Goal: Transaction & Acquisition: Purchase product/service

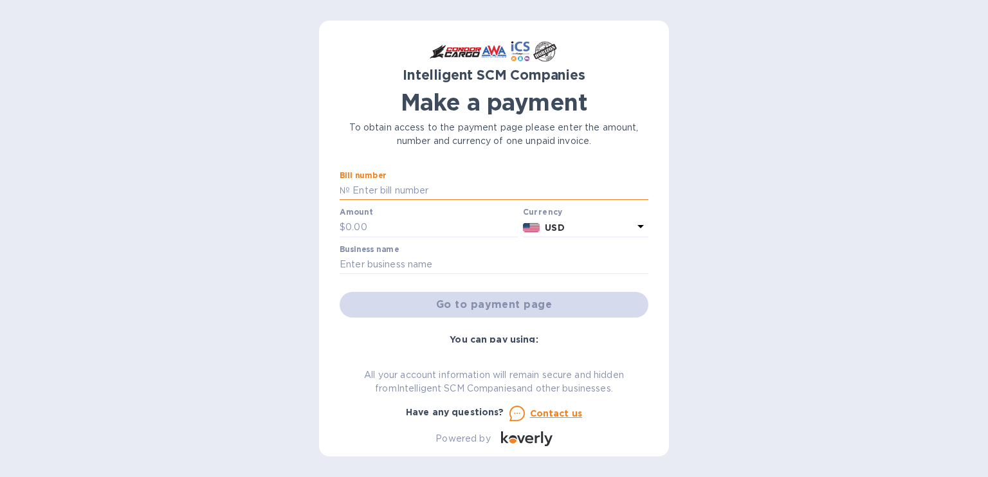
click at [390, 193] on input "text" at bounding box center [499, 190] width 298 height 19
click at [441, 194] on input "text" at bounding box center [499, 190] width 298 height 19
paste input "S00523733/B"
type input "S00523733/B"
click at [377, 222] on input "text" at bounding box center [431, 227] width 172 height 19
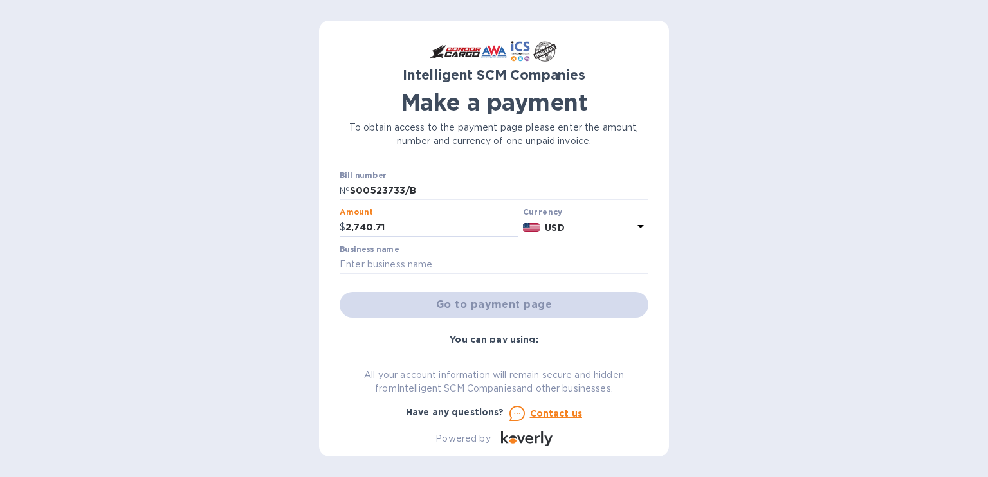
type input "2,740.71"
click at [442, 269] on input "text" at bounding box center [494, 264] width 309 height 19
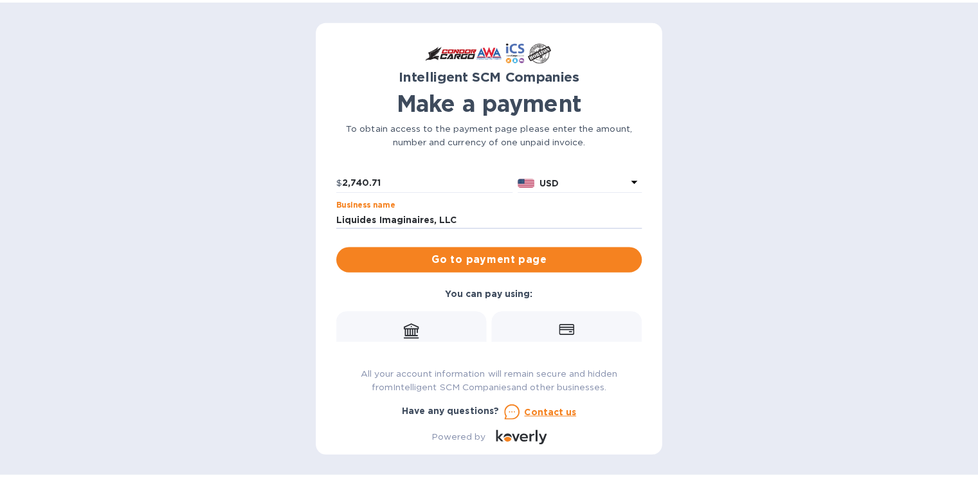
scroll to position [42, 0]
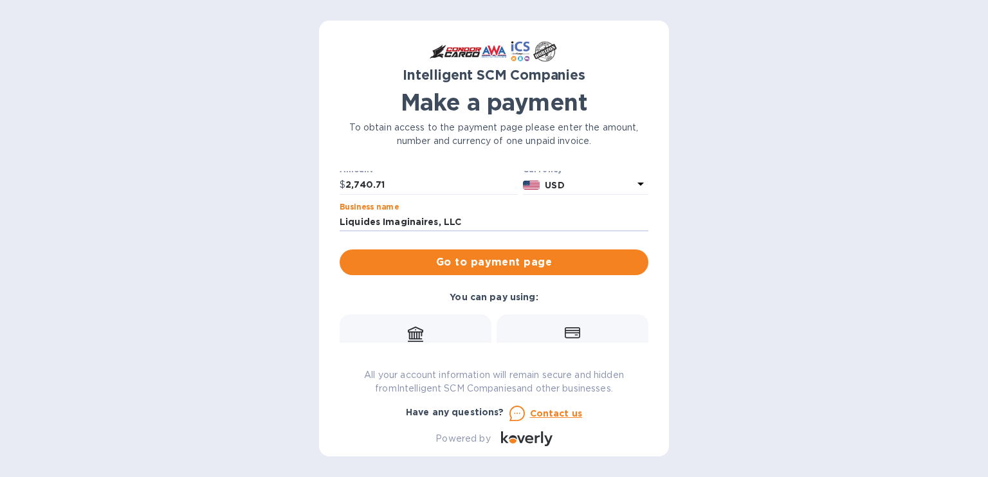
type input "Liquides Imaginaires, LLC"
click at [546, 329] on div "Credit card and more..." at bounding box center [572, 351] width 135 height 50
click at [544, 255] on span "Go to payment page" at bounding box center [494, 262] width 288 height 15
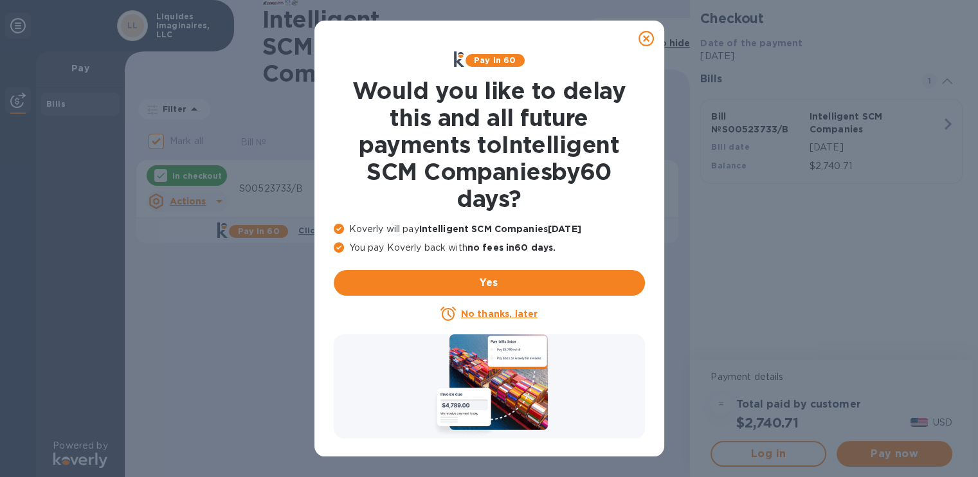
click at [496, 316] on u "No thanks, later" at bounding box center [499, 314] width 77 height 10
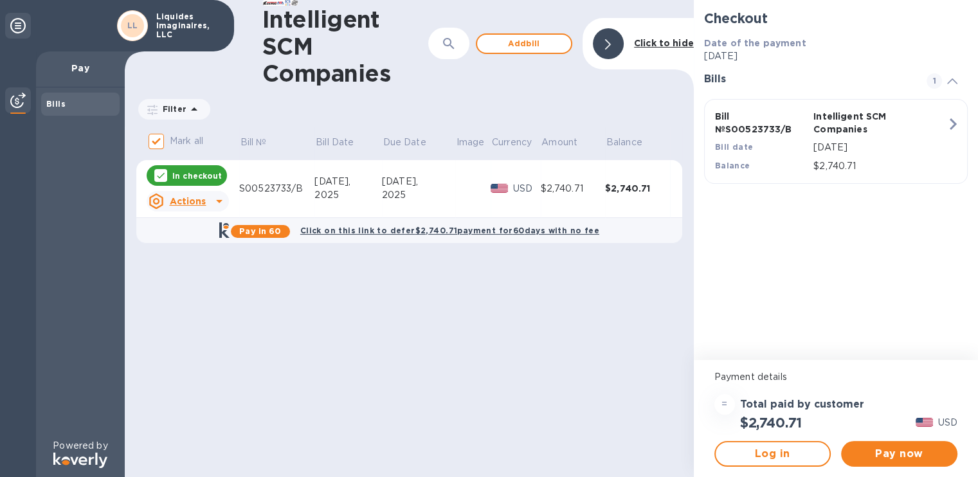
click at [212, 203] on icon at bounding box center [219, 201] width 15 height 15
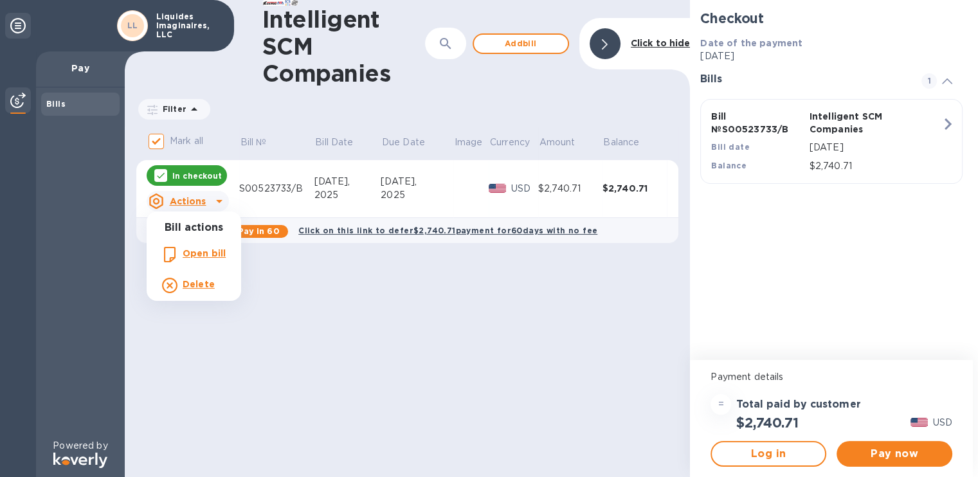
click at [211, 203] on div at bounding box center [489, 238] width 978 height 477
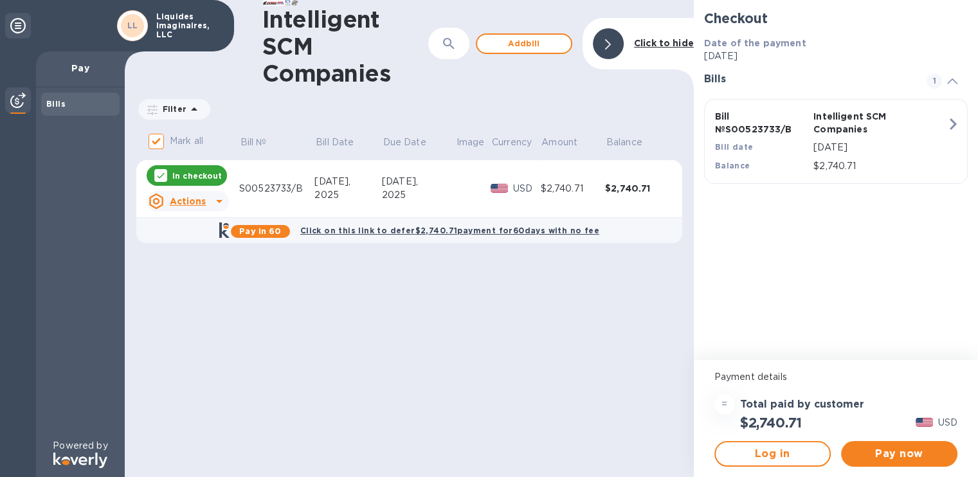
click at [935, 129] on div "Bill № S00523733/B Intelligent SCM Companies Bill date [DATE] Balance $2,740.71" at bounding box center [833, 141] width 252 height 78
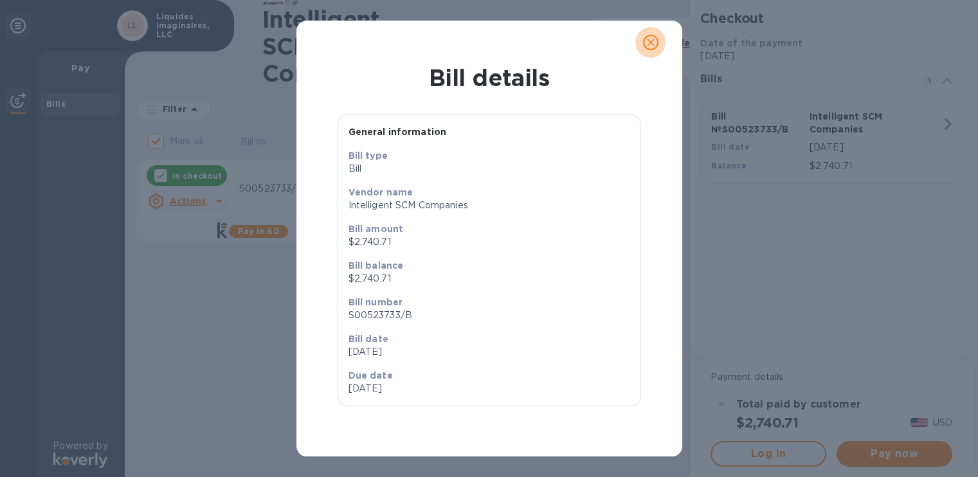
click at [651, 49] on span "close" at bounding box center [650, 42] width 15 height 15
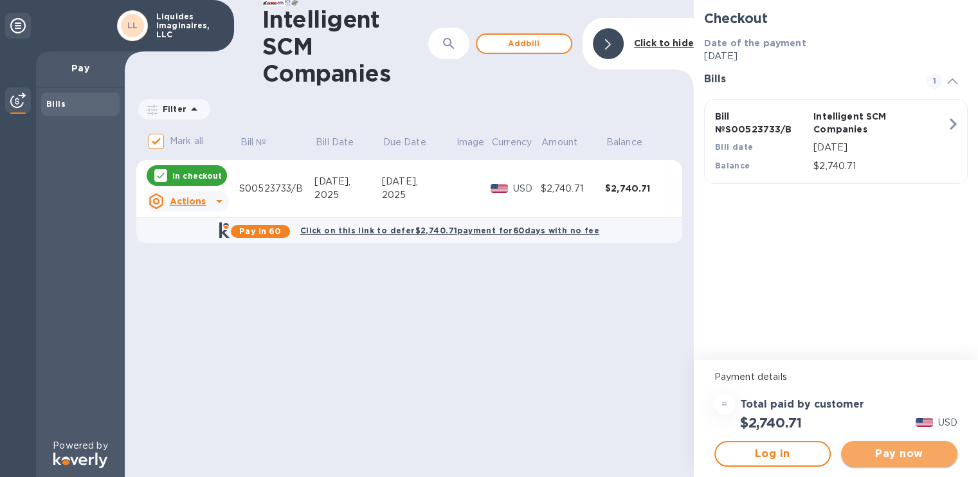
click at [882, 448] on span "Pay now" at bounding box center [899, 453] width 96 height 15
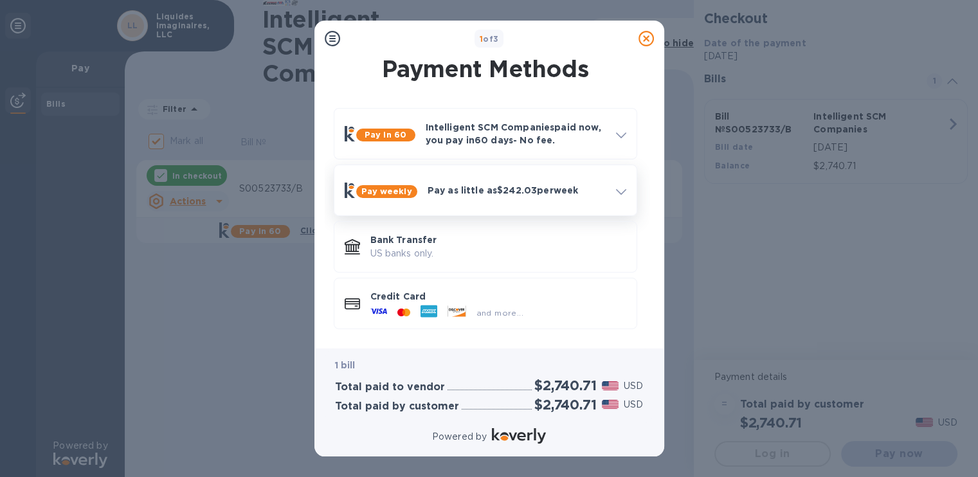
scroll to position [5, 0]
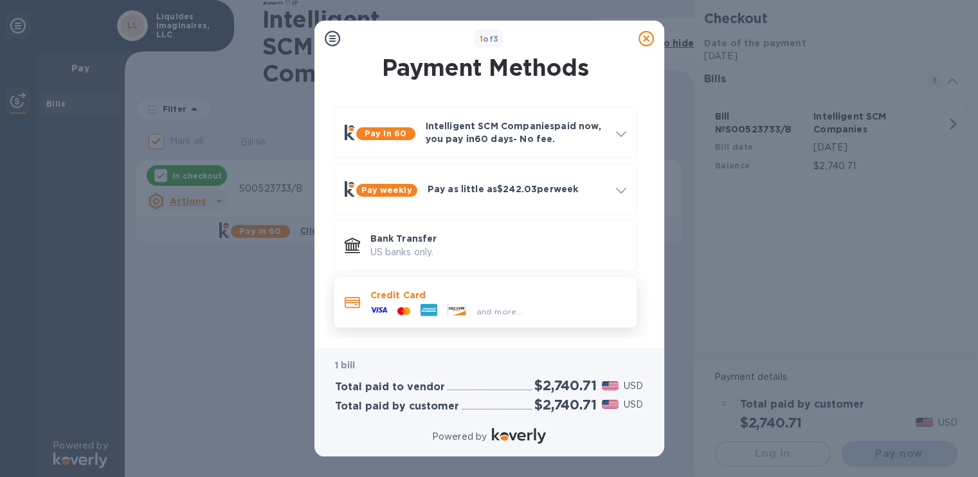
click at [442, 305] on div "and more..." at bounding box center [446, 311] width 163 height 19
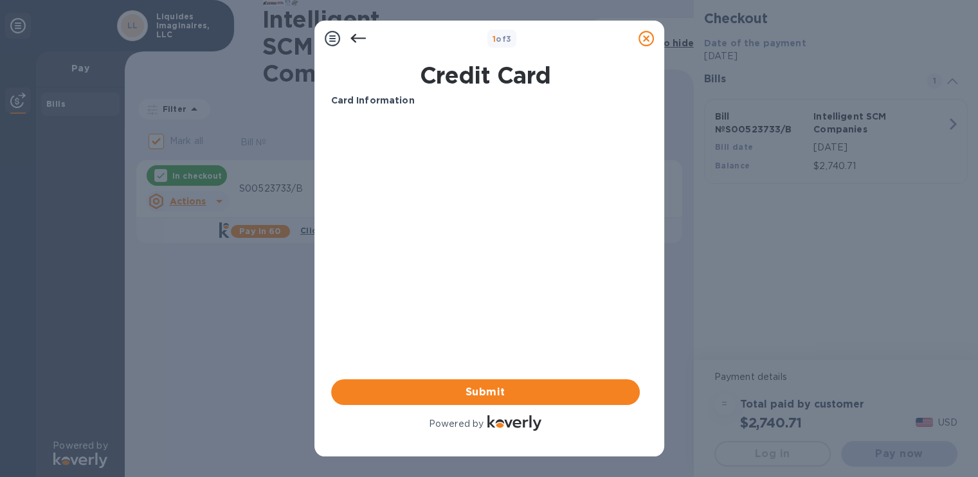
scroll to position [0, 0]
click at [604, 114] on div "Your browser does not support iframes" at bounding box center [485, 216] width 319 height 206
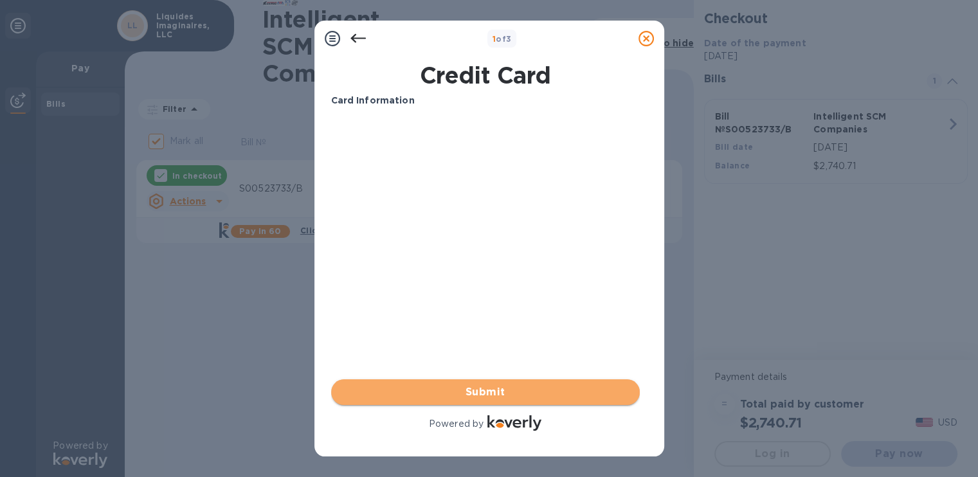
click at [533, 389] on span "Submit" at bounding box center [485, 392] width 288 height 15
click at [448, 391] on span "Submit" at bounding box center [485, 392] width 288 height 15
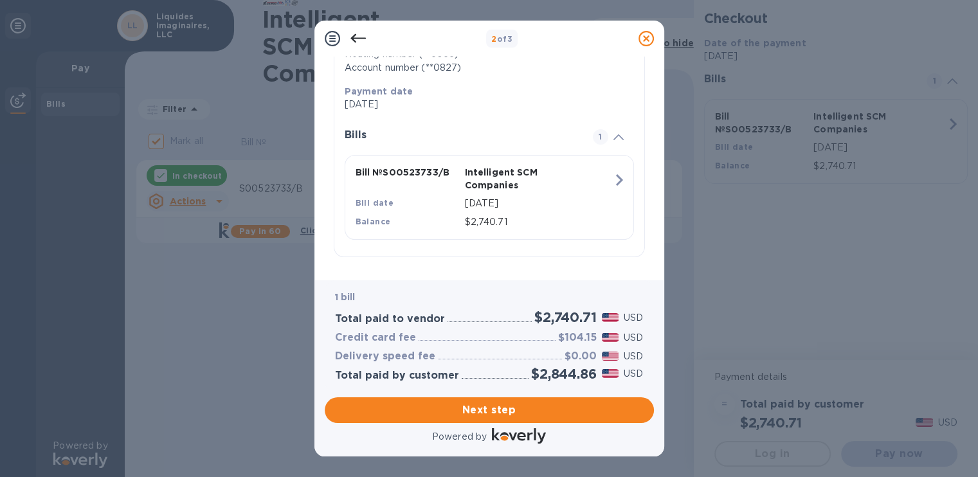
scroll to position [237, 0]
